Goal: Task Accomplishment & Management: Complete application form

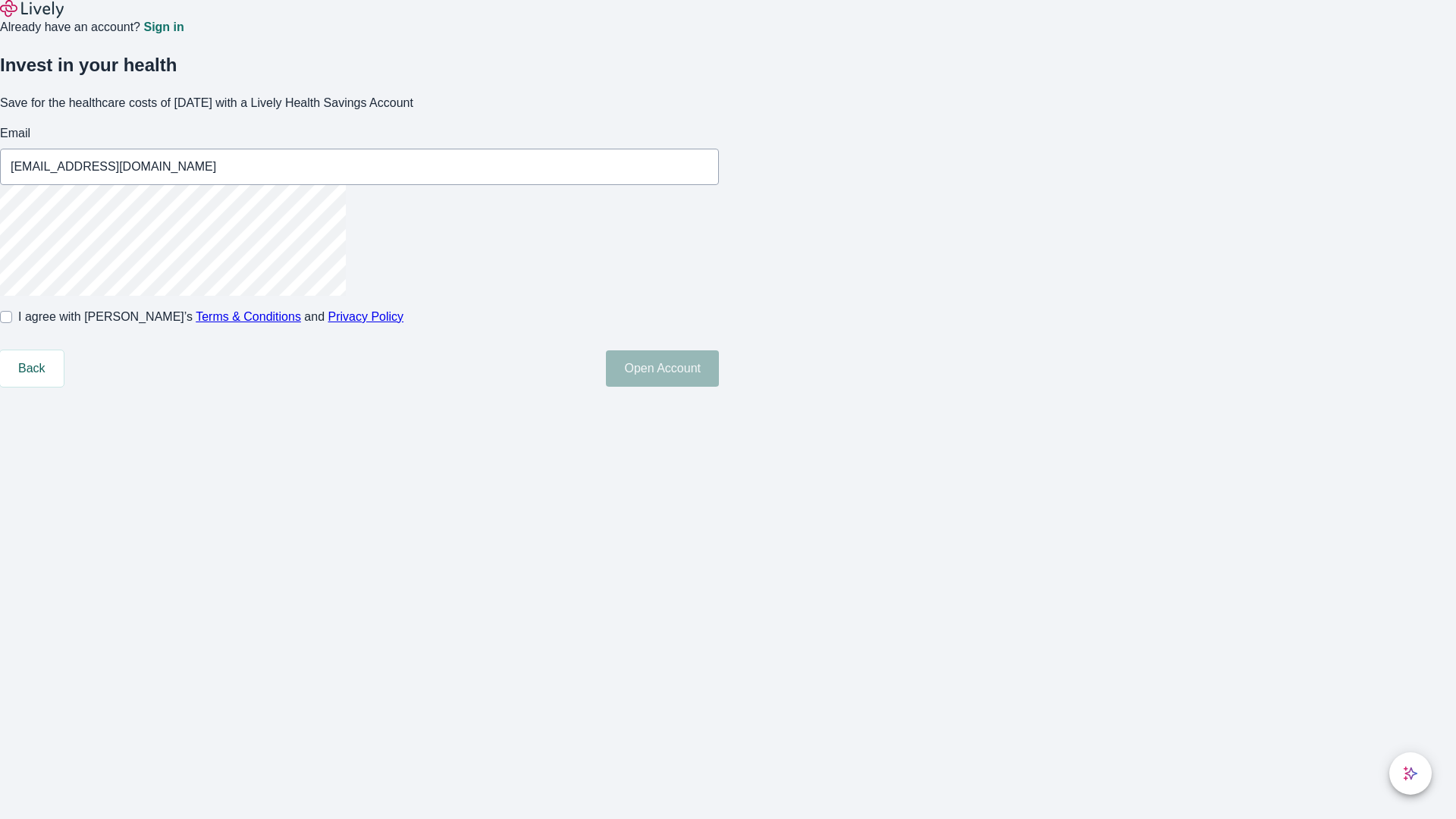
click at [12, 323] on input "I agree with Lively’s Terms & Conditions and Privacy Policy" at bounding box center [6, 316] width 12 height 12
checkbox input "true"
click at [718, 387] on button "Open Account" at bounding box center [662, 369] width 113 height 36
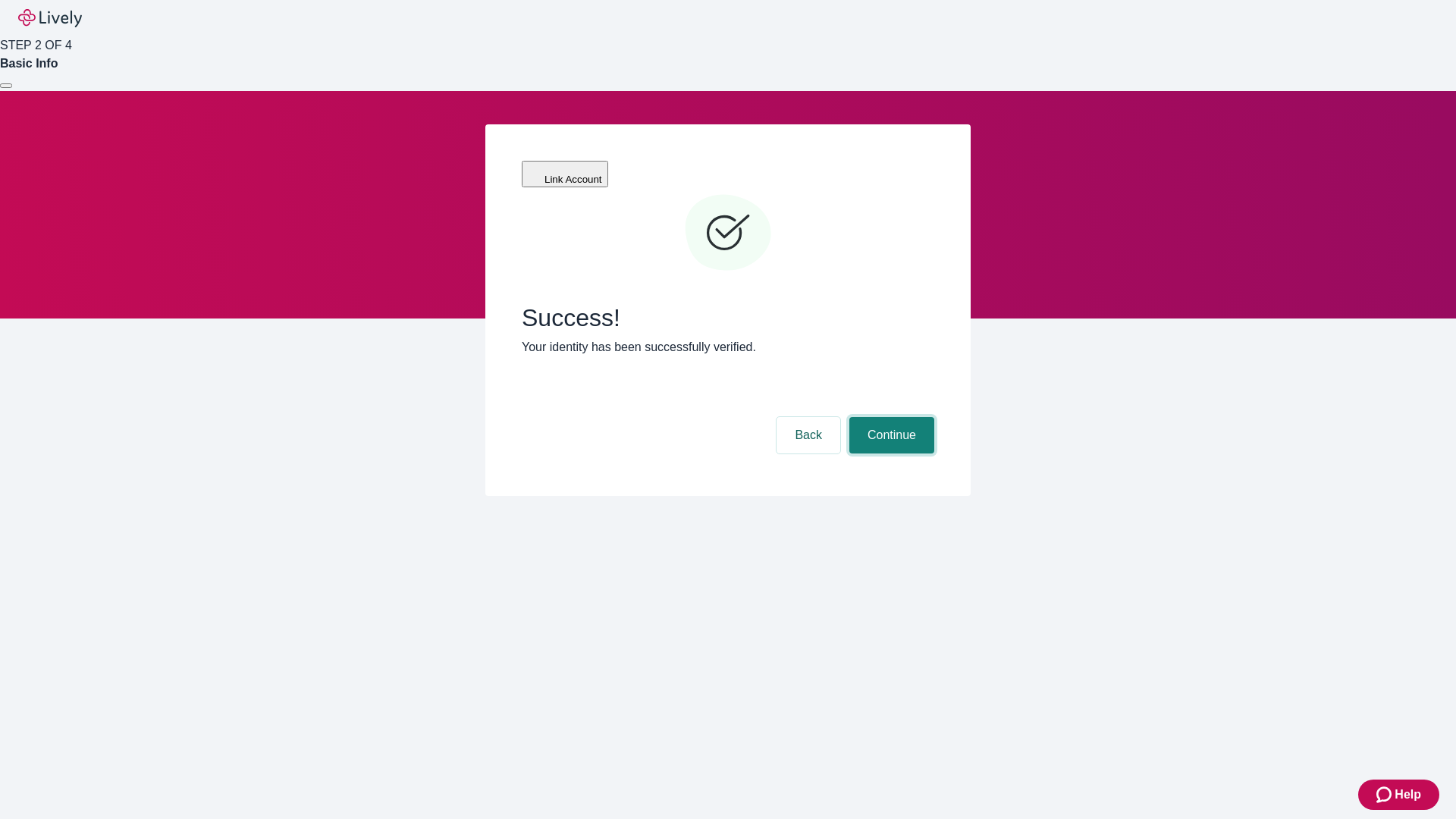
click at [889, 417] on button "Continue" at bounding box center [891, 435] width 85 height 36
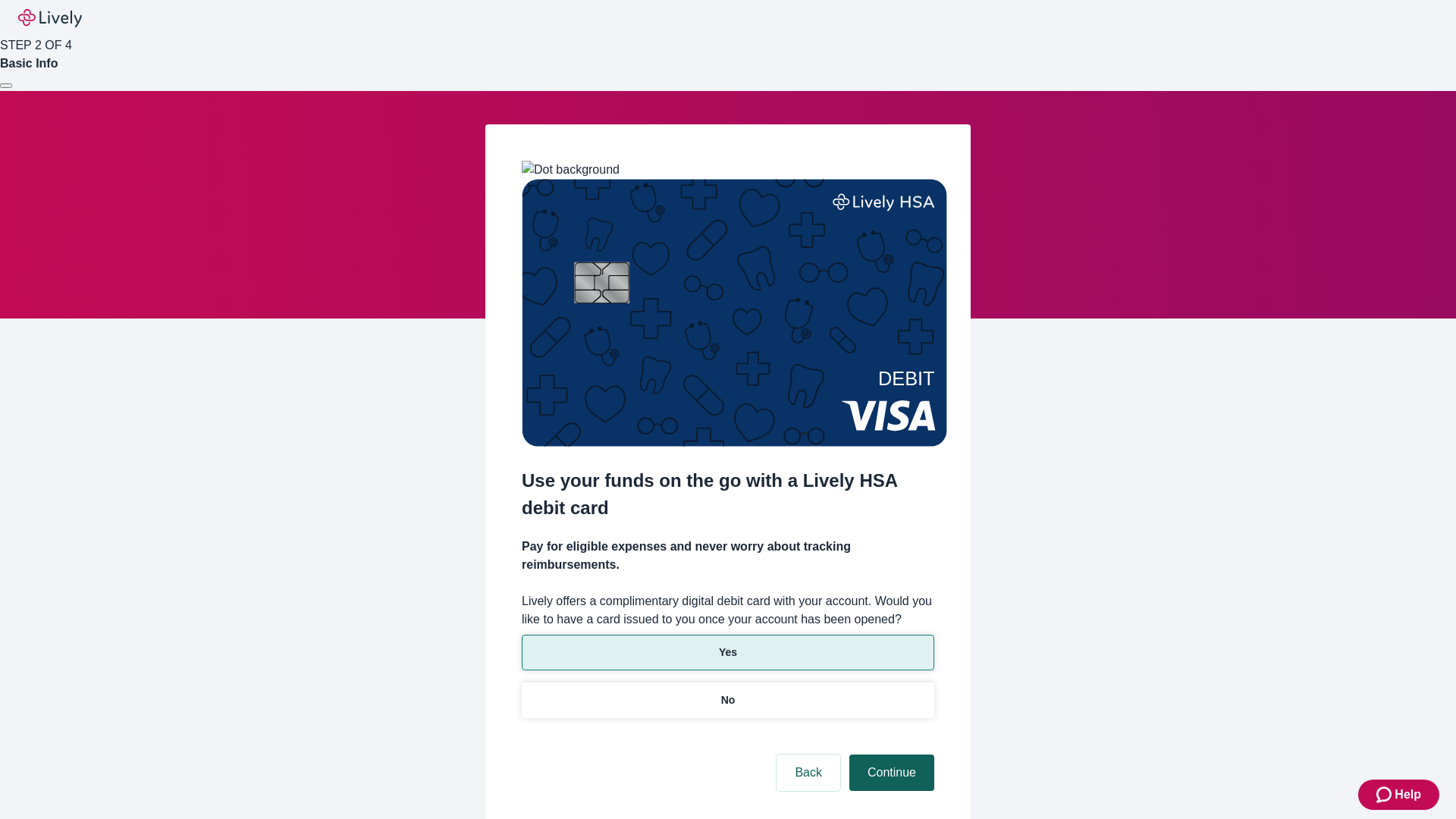
click at [727, 693] on p "No" at bounding box center [728, 700] width 14 height 16
click at [889, 755] on button "Continue" at bounding box center [891, 773] width 85 height 36
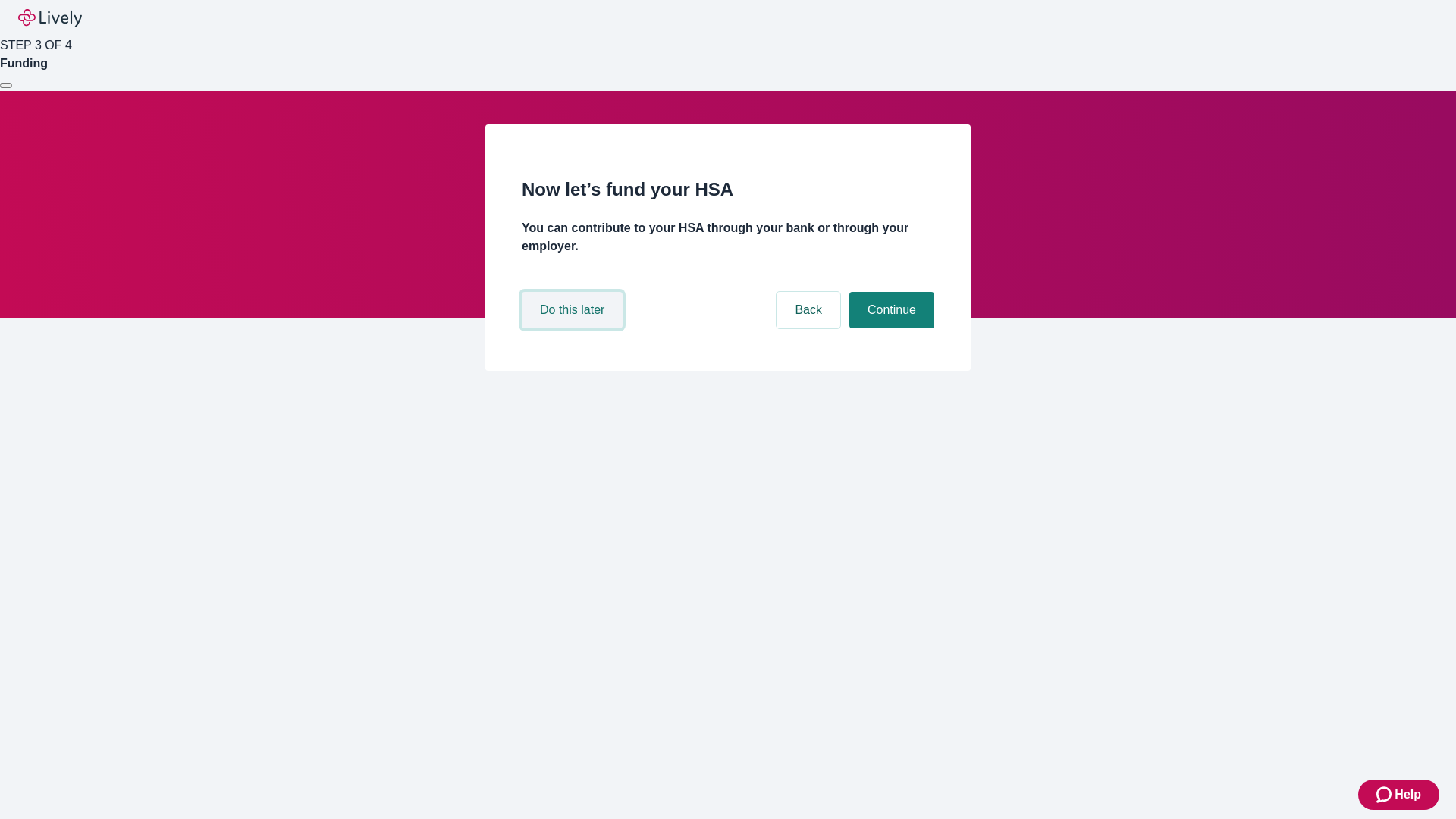
click at [574, 329] on button "Do this later" at bounding box center [572, 311] width 101 height 36
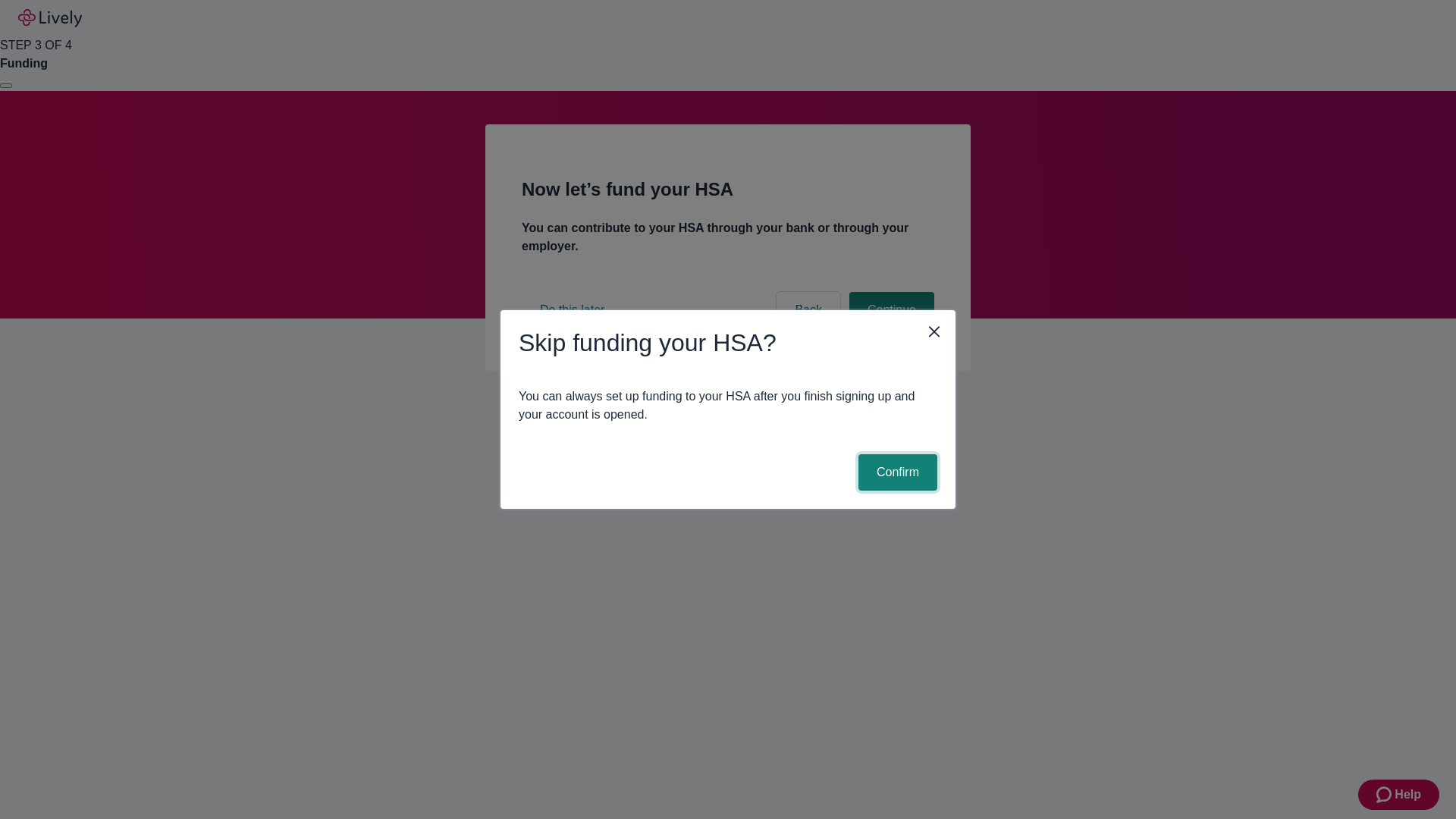
click at [895, 472] on button "Confirm" at bounding box center [897, 472] width 79 height 36
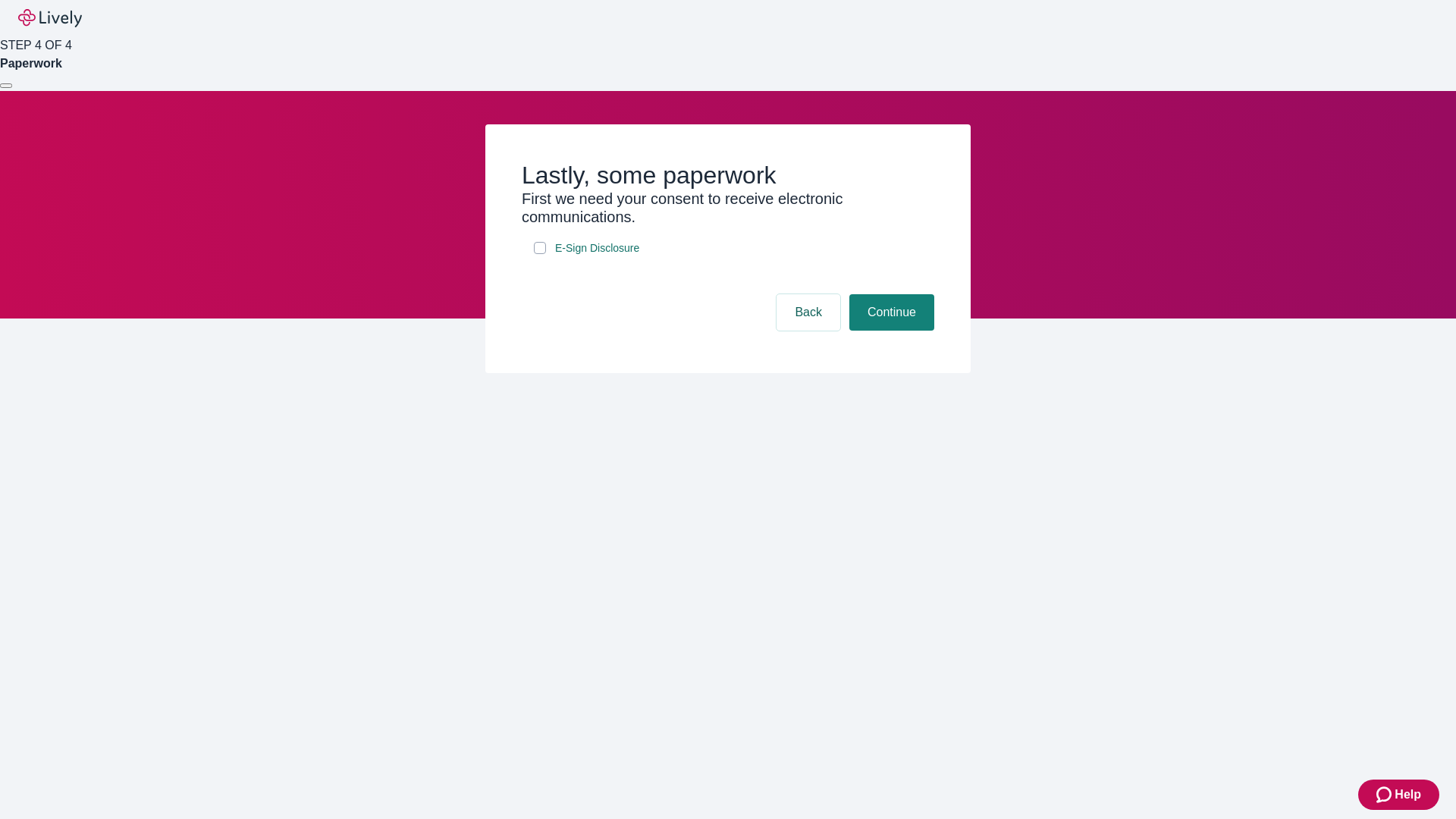
click at [540, 254] on input "E-Sign Disclosure" at bounding box center [540, 248] width 12 height 12
checkbox input "true"
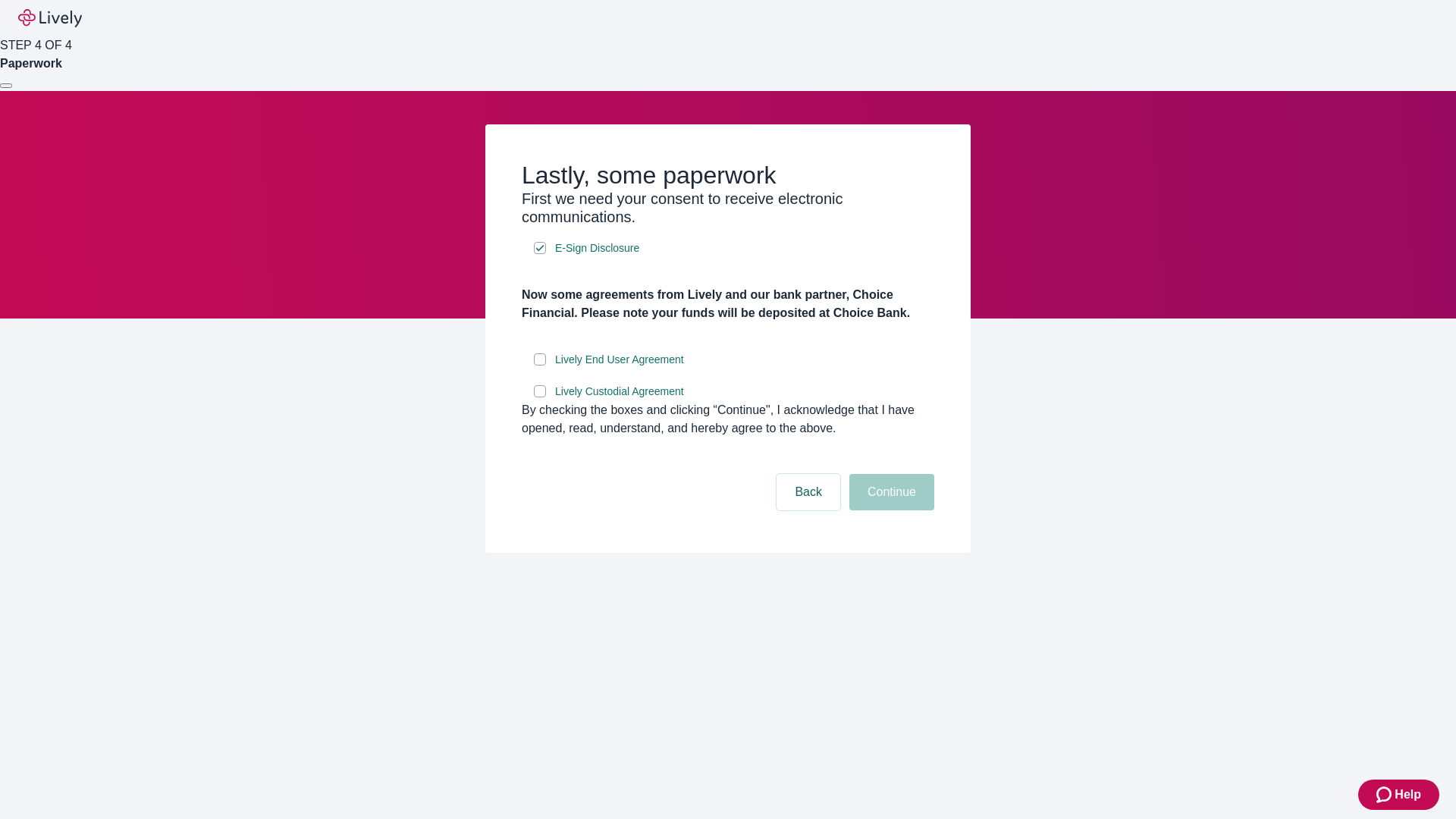
click at [540, 366] on input "Lively End User Agreement" at bounding box center [540, 359] width 12 height 12
checkbox input "true"
click at [540, 398] on input "Lively Custodial Agreement" at bounding box center [540, 391] width 12 height 12
checkbox input "true"
click at [889, 510] on button "Continue" at bounding box center [891, 492] width 85 height 36
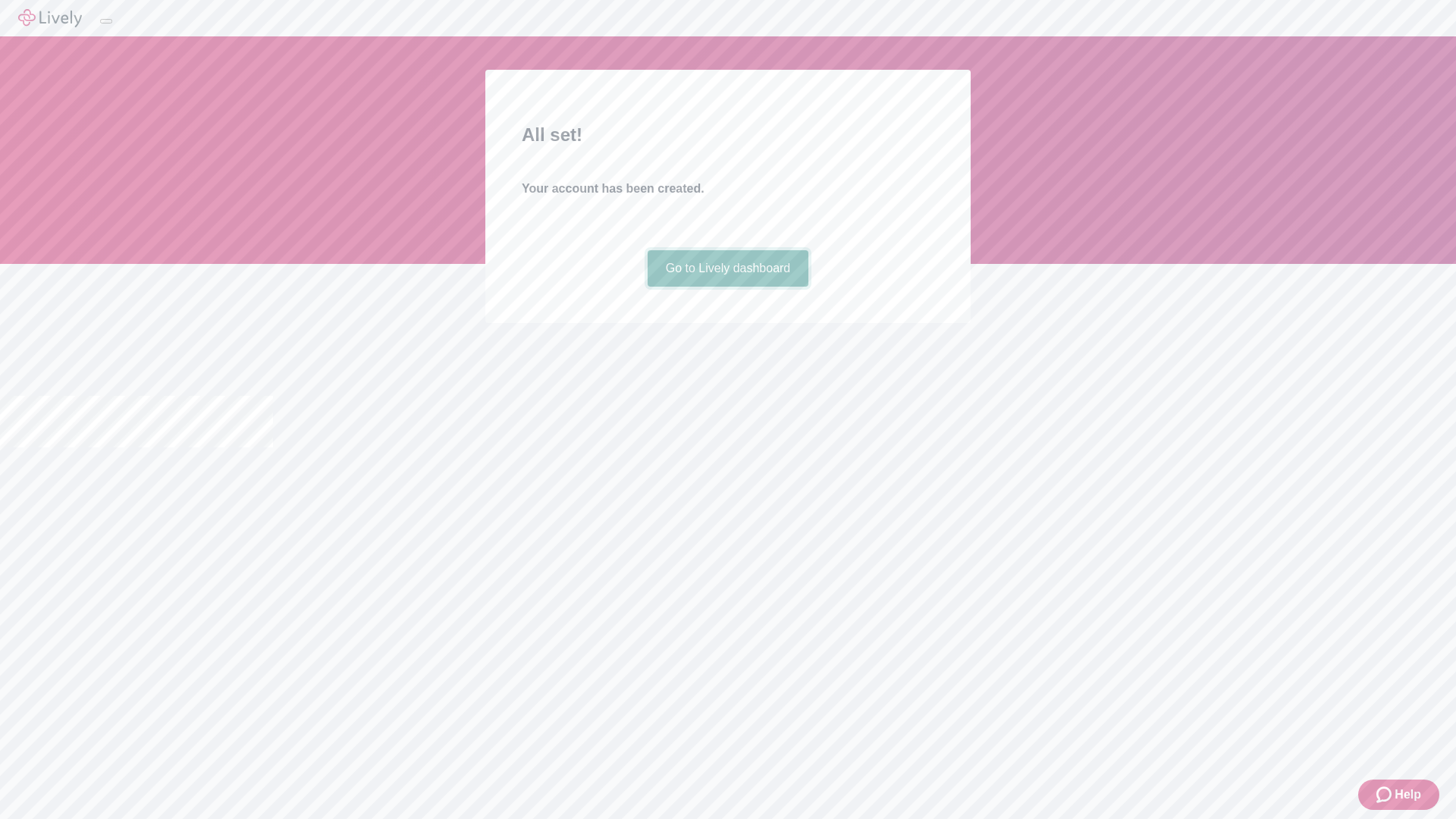
click at [727, 287] on link "Go to Lively dashboard" at bounding box center [728, 269] width 161 height 36
